Goal: Find contact information: Find contact information

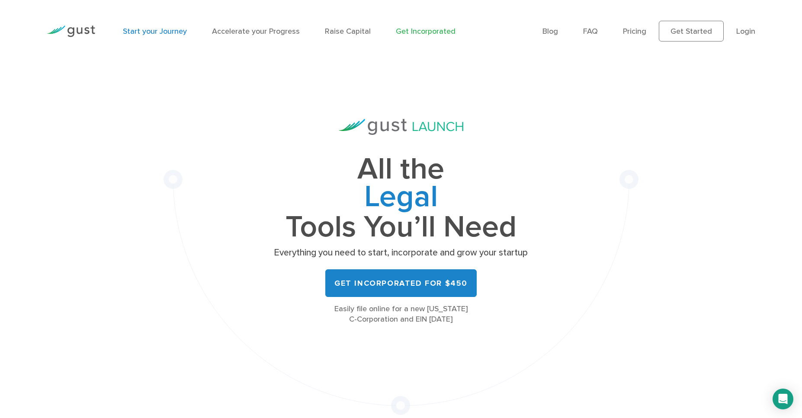
click at [155, 32] on link "Start your Journey" at bounding box center [155, 31] width 64 height 9
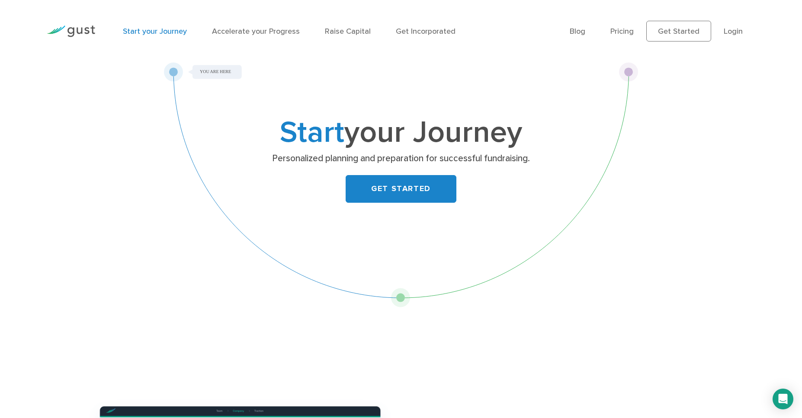
click at [80, 29] on img at bounding box center [71, 32] width 48 height 12
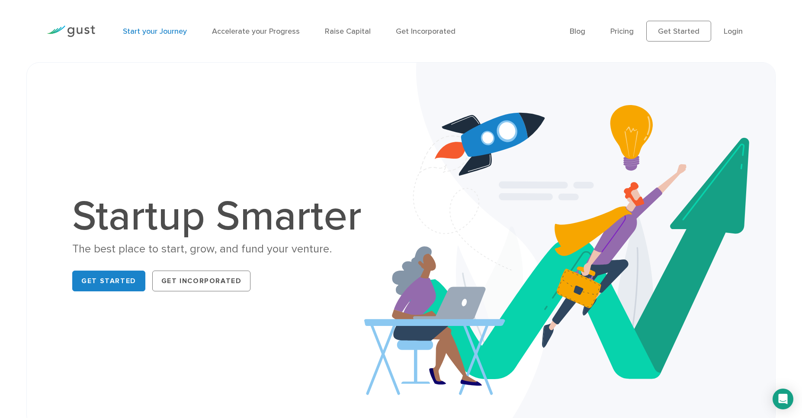
click at [151, 32] on link "Start your Journey" at bounding box center [155, 31] width 64 height 9
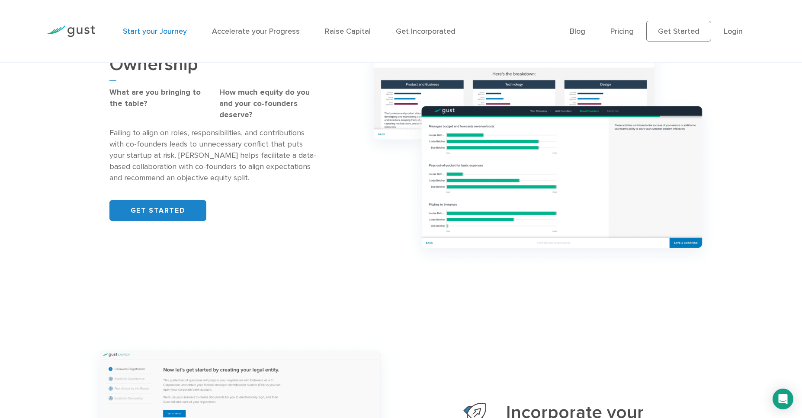
scroll to position [807, 0]
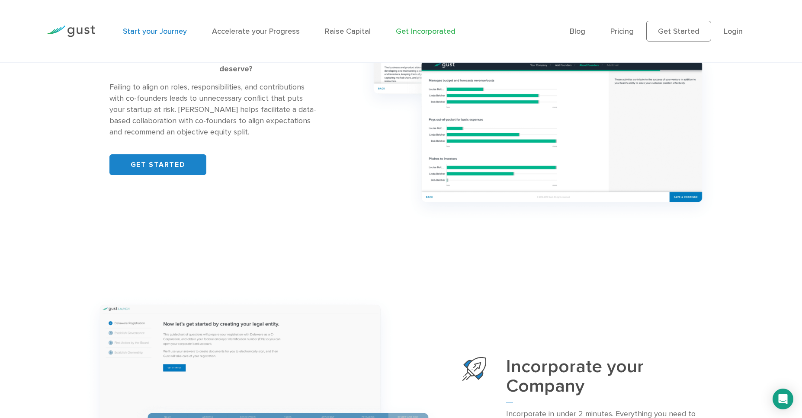
click at [426, 33] on link "Get Incorporated" at bounding box center [426, 31] width 60 height 9
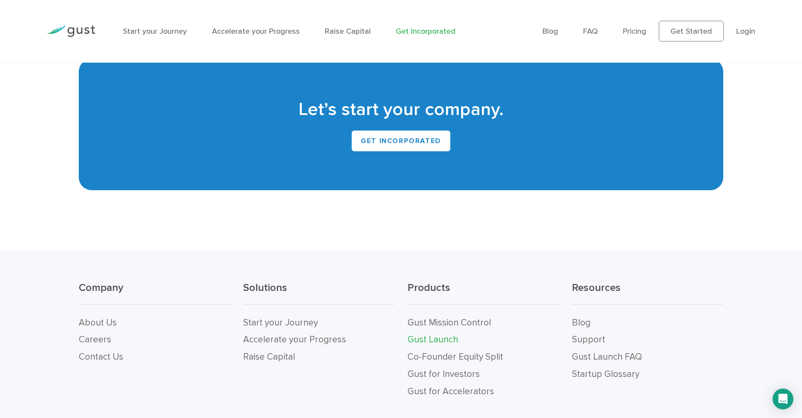
scroll to position [5347, 0]
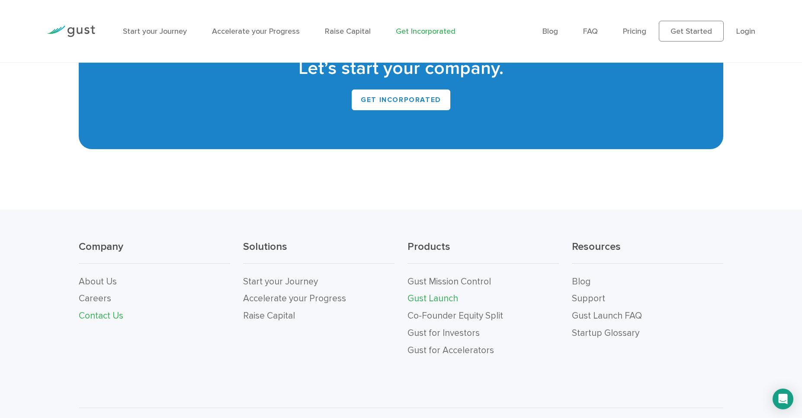
click at [111, 311] on link "Contact Us" at bounding box center [101, 316] width 45 height 11
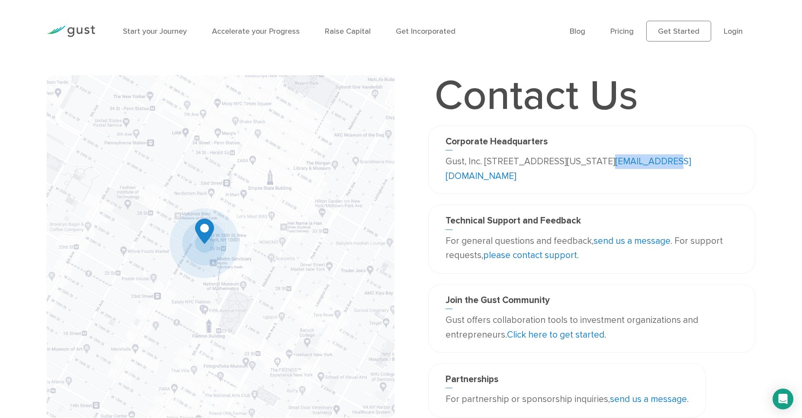
drag, startPoint x: 528, startPoint y: 177, endPoint x: 466, endPoint y: 176, distance: 62.3
click at [466, 176] on p "Gust, Inc. [STREET_ADDRESS][US_STATE] [EMAIL_ADDRESS][DOMAIN_NAME]" at bounding box center [591, 168] width 292 height 29
copy link "[EMAIL_ADDRESS][DOMAIN_NAME]"
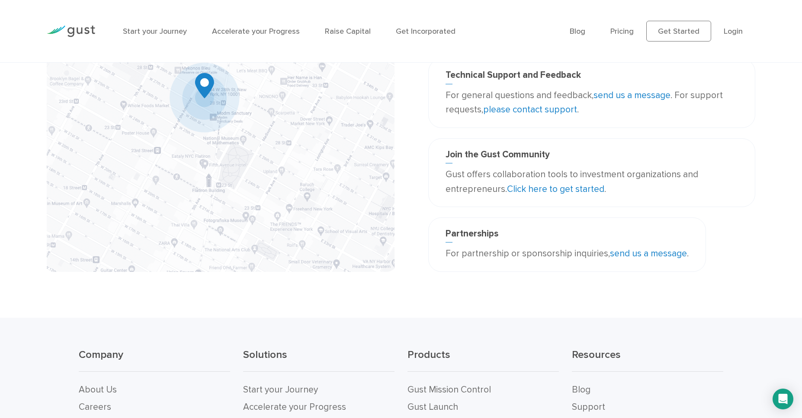
scroll to position [173, 0]
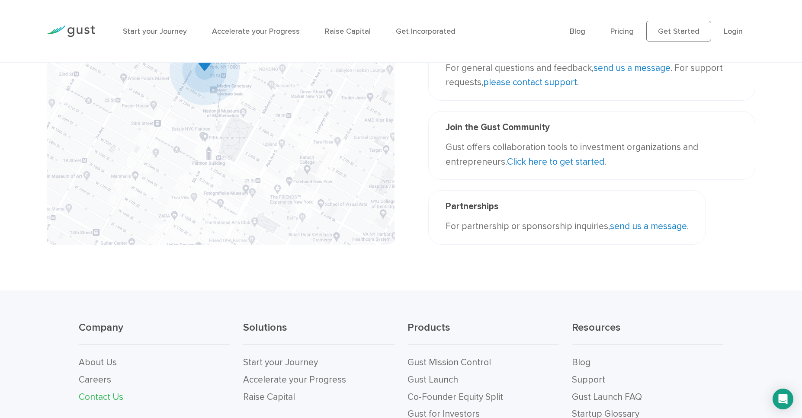
click at [643, 226] on link "send us a message" at bounding box center [648, 226] width 77 height 11
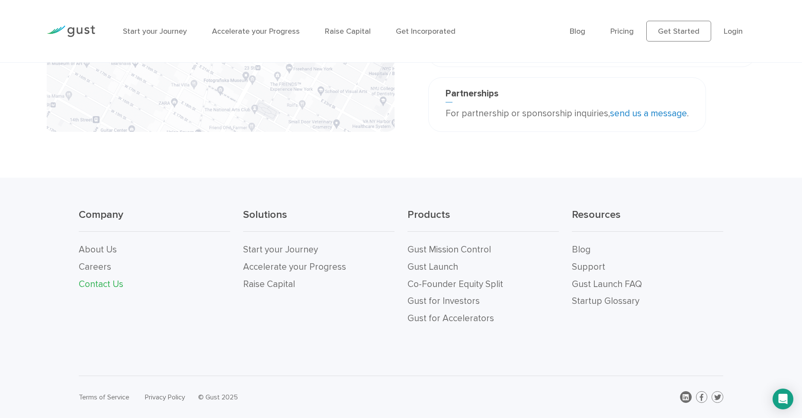
click at [685, 392] on link at bounding box center [686, 397] width 12 height 12
